Goal: Download file/media

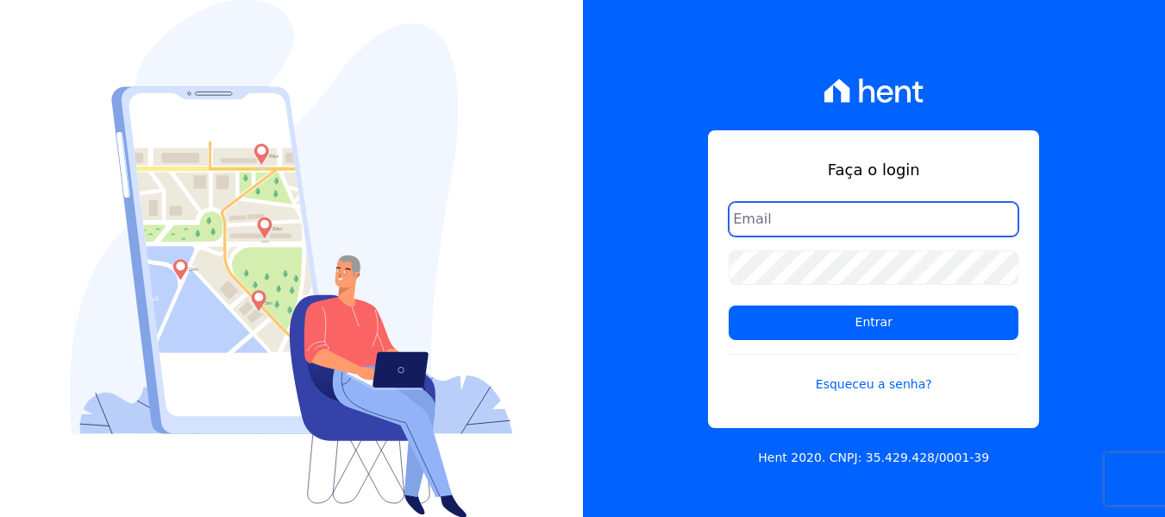
type input "hellen@3pnegociosimobiliarios.com.br"
click at [831, 216] on input "hellen@3pnegociosimobiliarios.com.br" at bounding box center [874, 219] width 290 height 35
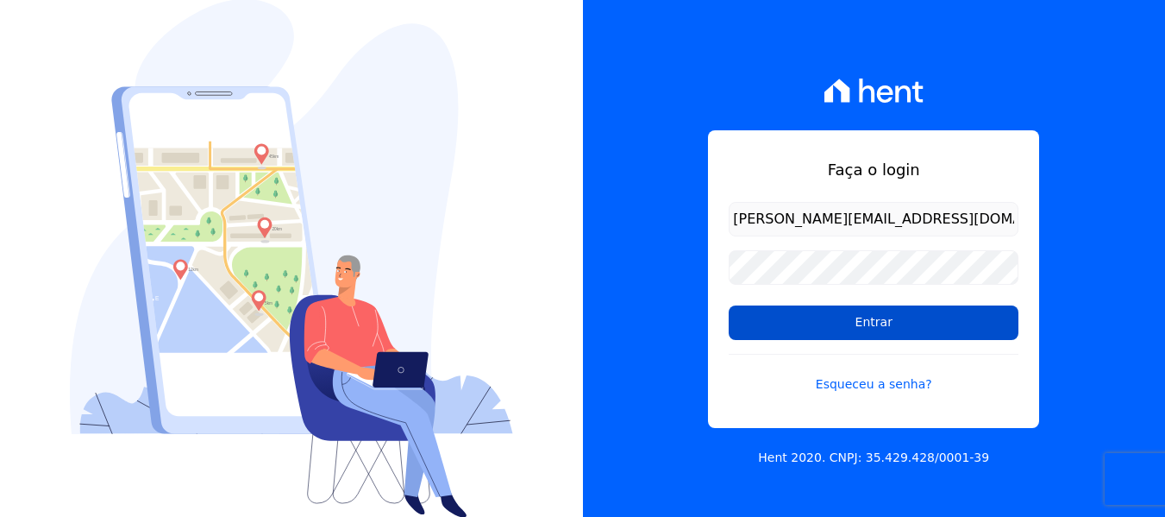
click at [784, 310] on input "Entrar" at bounding box center [874, 322] width 290 height 35
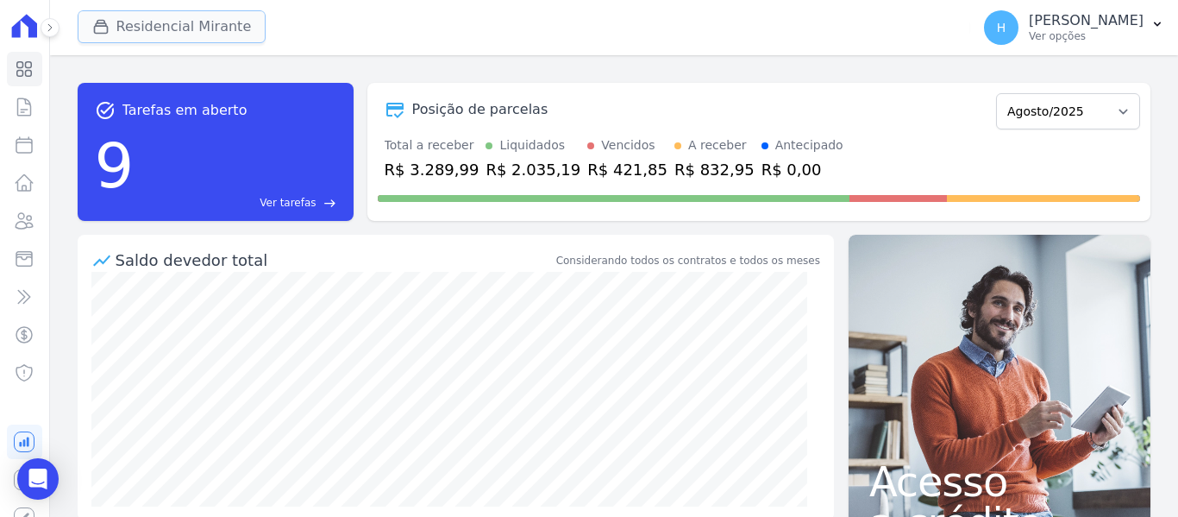
click at [167, 35] on button "Residencial Mirante" at bounding box center [172, 26] width 189 height 33
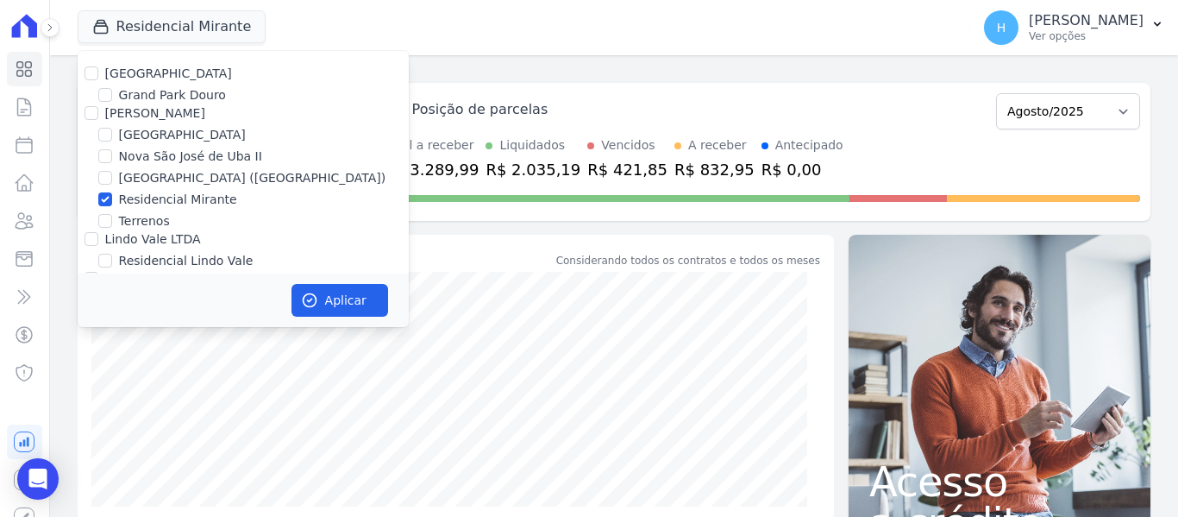
click at [142, 75] on label "[GEOGRAPHIC_DATA]" at bounding box center [168, 73] width 127 height 14
click at [98, 75] on input "[GEOGRAPHIC_DATA]" at bounding box center [92, 73] width 14 height 14
checkbox input "true"
click at [86, 116] on input "[PERSON_NAME]" at bounding box center [92, 113] width 14 height 14
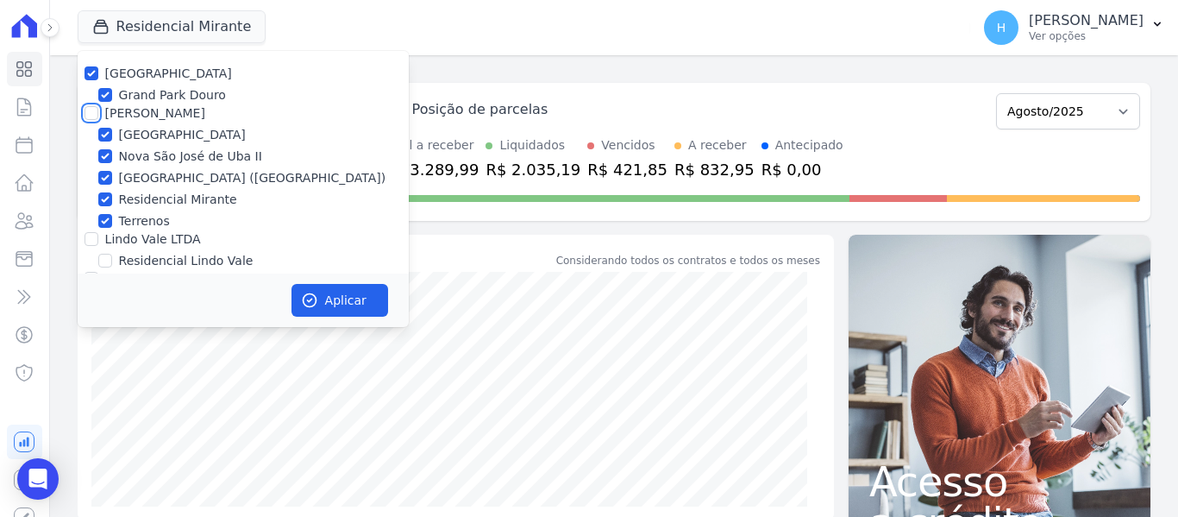
checkbox input "true"
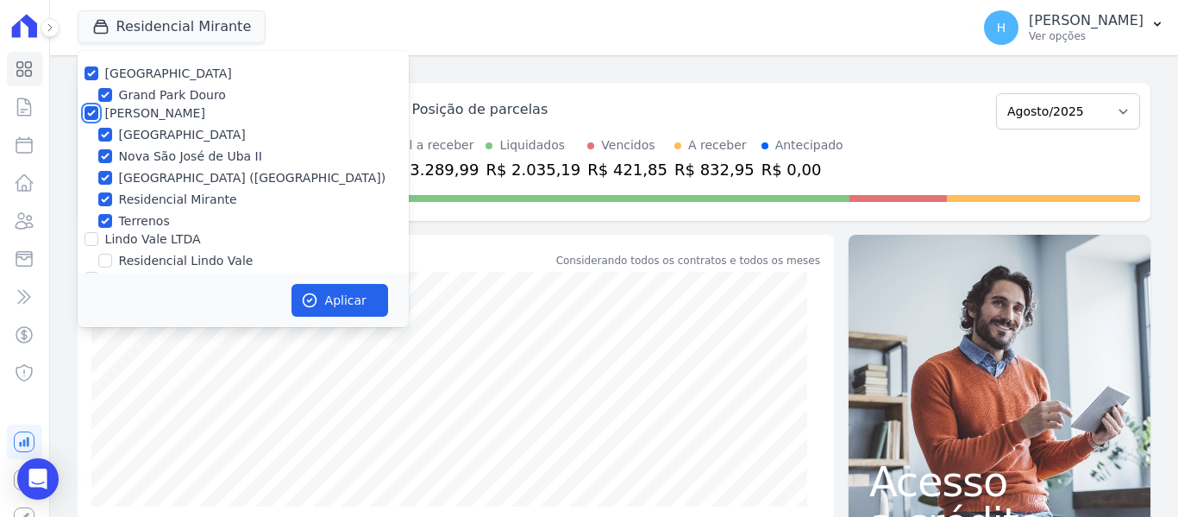
scroll to position [50, 0]
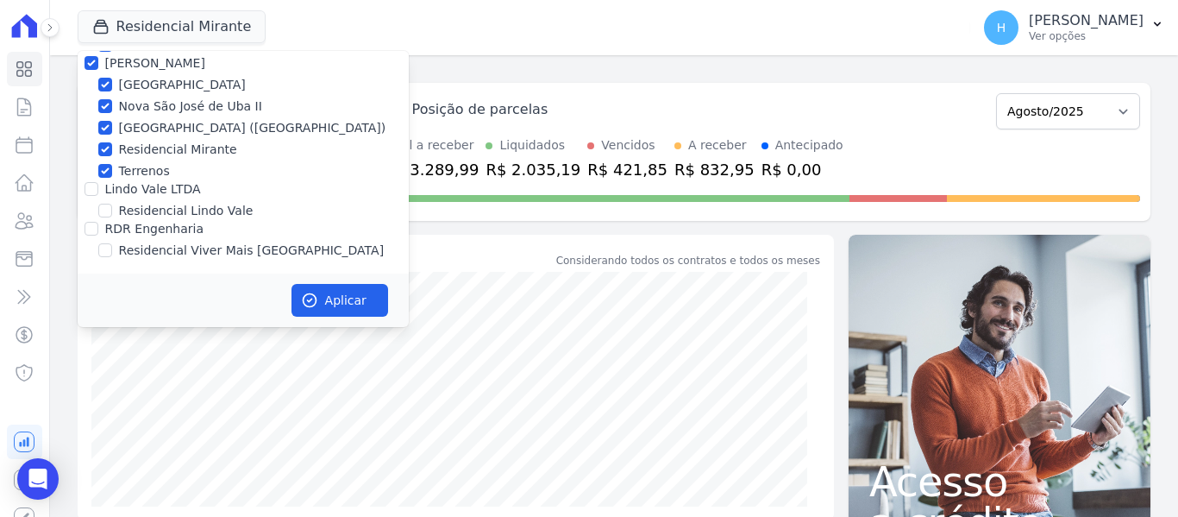
click at [92, 182] on div at bounding box center [92, 188] width 14 height 17
click at [90, 193] on input "Lindo Vale LTDA" at bounding box center [92, 189] width 14 height 14
checkbox input "true"
drag, startPoint x: 94, startPoint y: 223, endPoint x: 139, endPoint y: 241, distance: 48.1
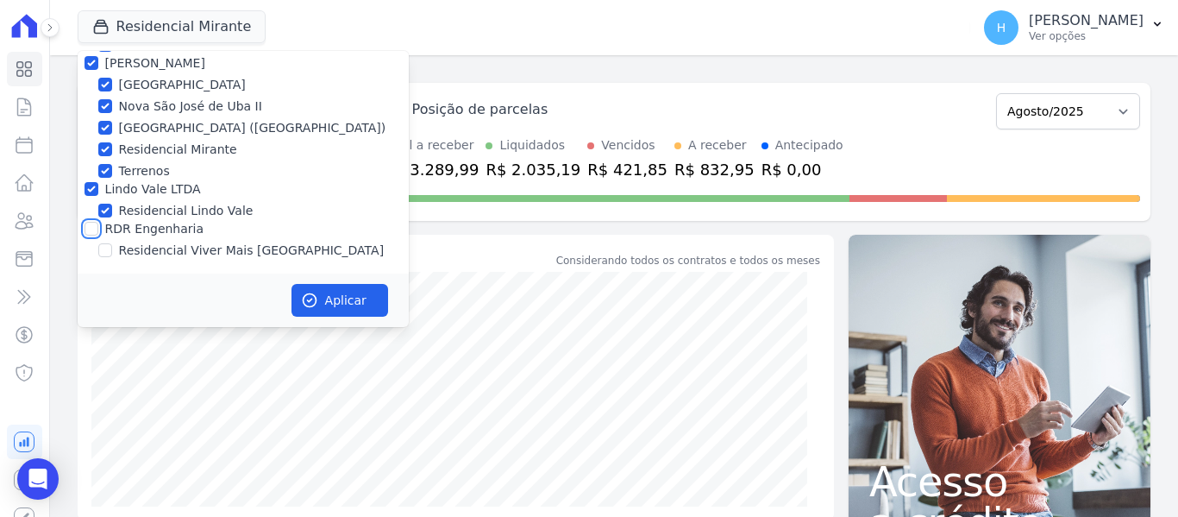
click at [94, 224] on input "RDR Engenharia" at bounding box center [92, 229] width 14 height 14
checkbox input "true"
click at [346, 298] on button "Aplicar" at bounding box center [340, 300] width 97 height 33
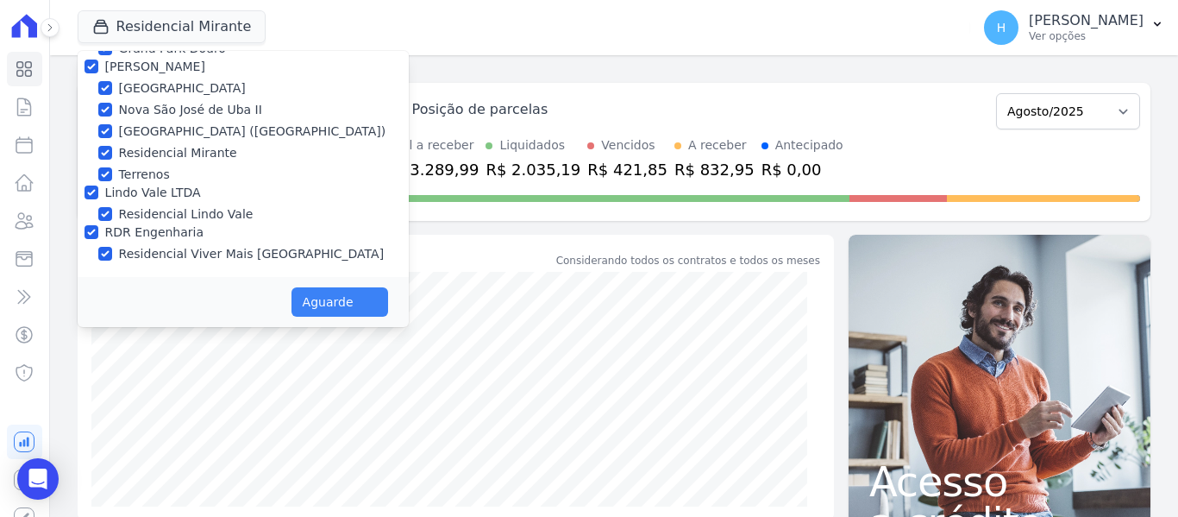
scroll to position [47, 0]
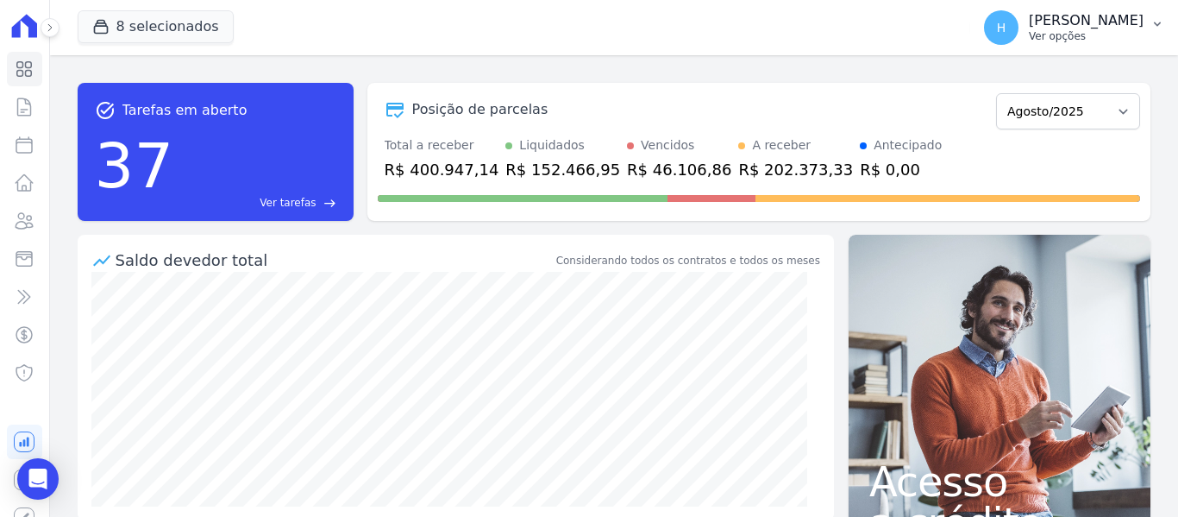
click at [1123, 23] on p "[PERSON_NAME]" at bounding box center [1086, 20] width 115 height 17
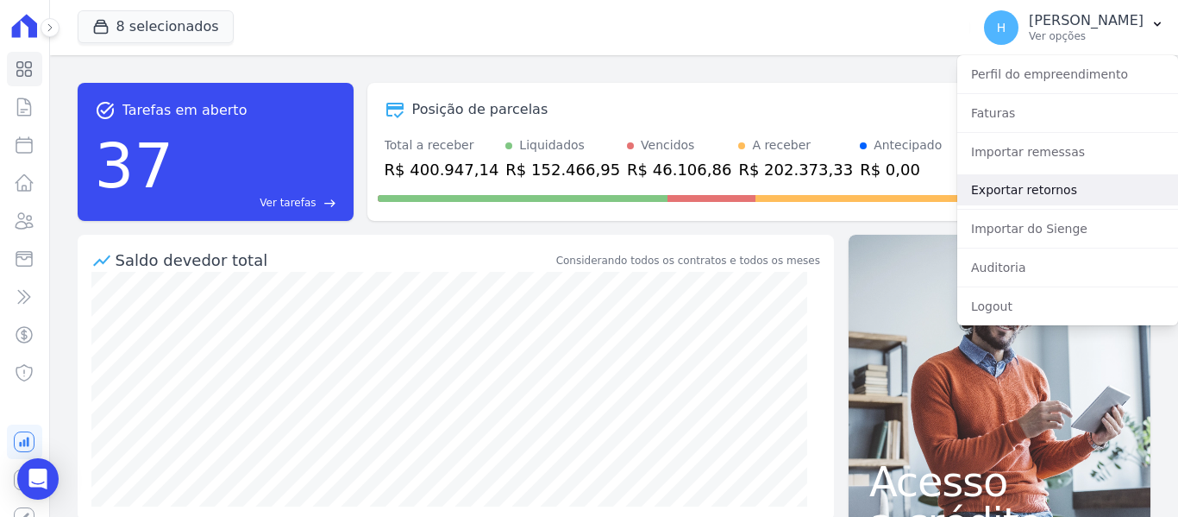
click at [1044, 186] on link "Exportar retornos" at bounding box center [1067, 189] width 221 height 31
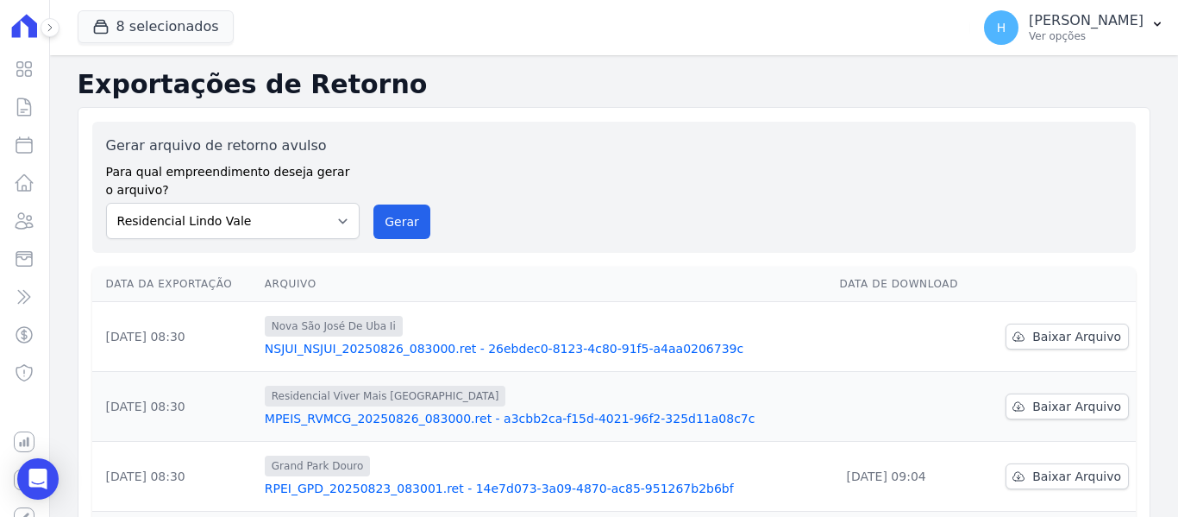
scroll to position [86, 0]
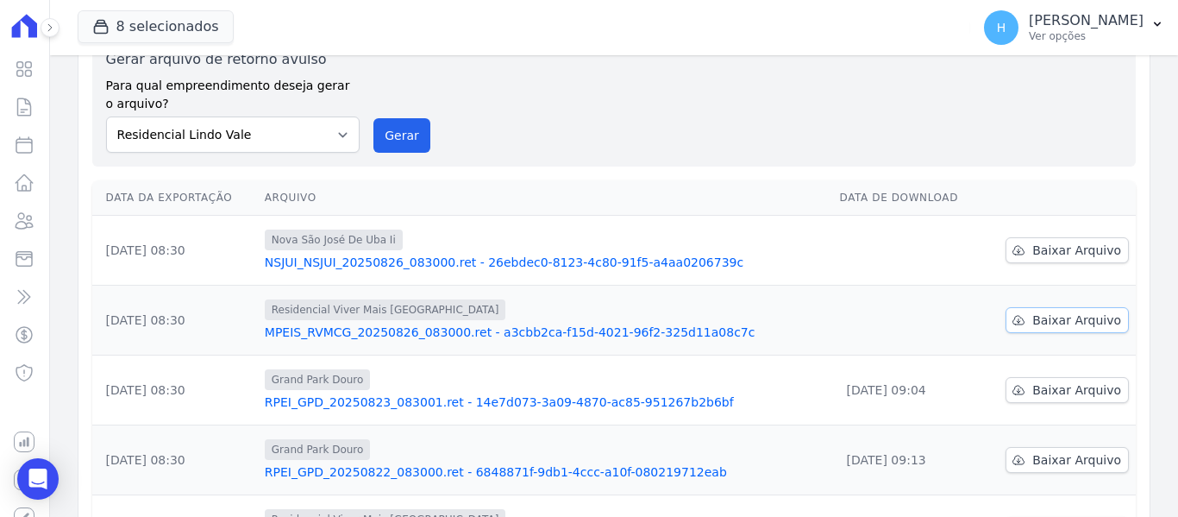
click at [1033, 311] on link "Baixar Arquivo" at bounding box center [1067, 320] width 123 height 26
click at [1034, 250] on span "Baixar Arquivo" at bounding box center [1077, 250] width 89 height 17
drag, startPoint x: 700, startPoint y: 202, endPoint x: 903, endPoint y: 296, distance: 223.5
click at [700, 204] on th "Arquivo" at bounding box center [545, 197] width 575 height 35
click at [1072, 252] on span "Baixar Arquivo" at bounding box center [1077, 250] width 89 height 17
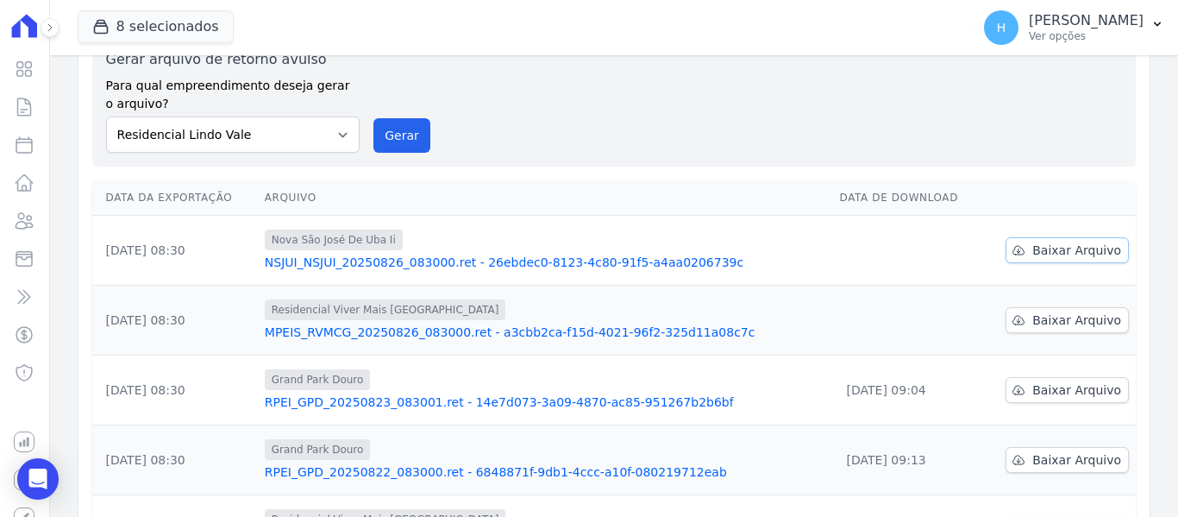
scroll to position [0, 0]
